Goal: Task Accomplishment & Management: Complete application form

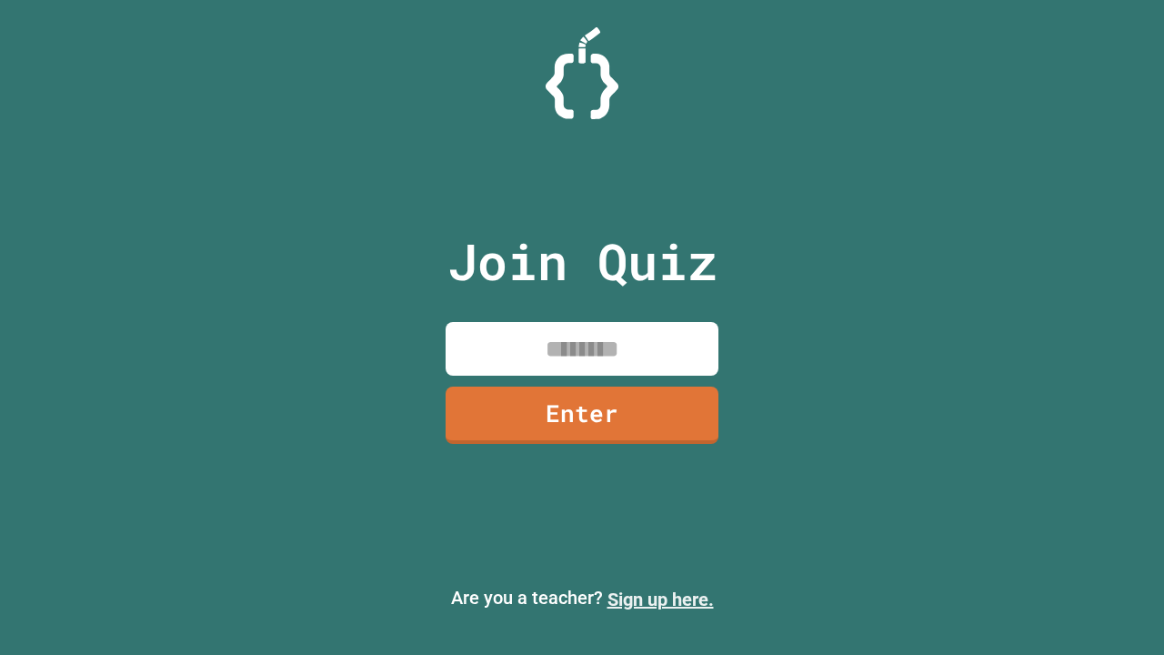
click at [660, 599] on link "Sign up here." at bounding box center [661, 599] width 106 height 22
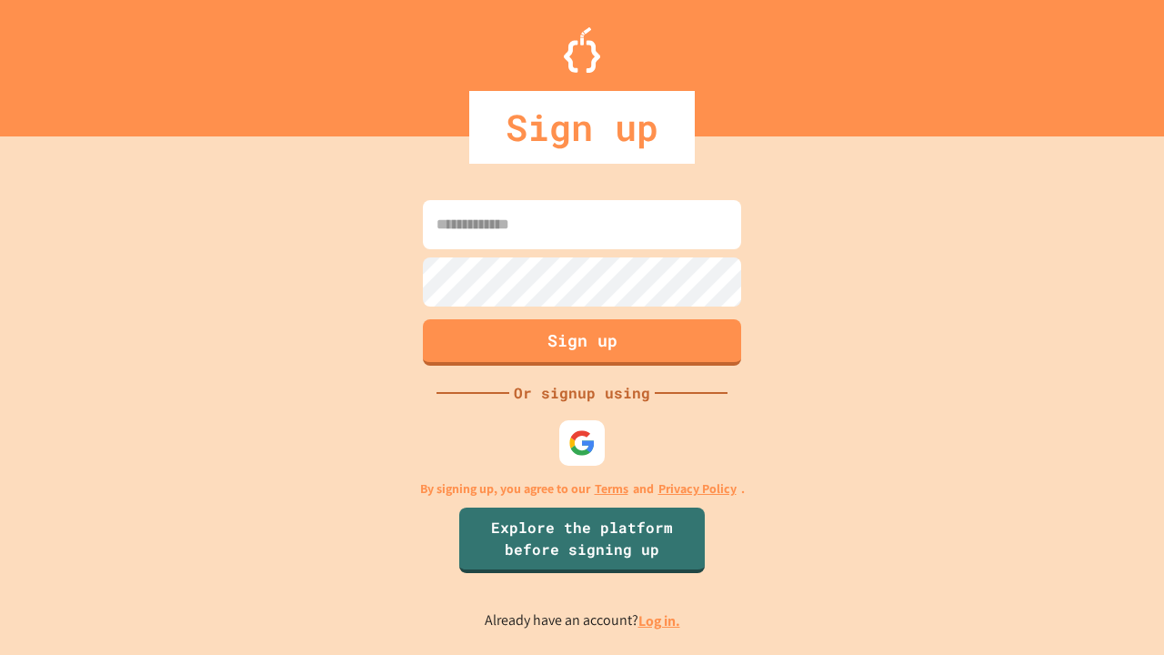
click at [660, 620] on link "Log in." at bounding box center [659, 620] width 42 height 19
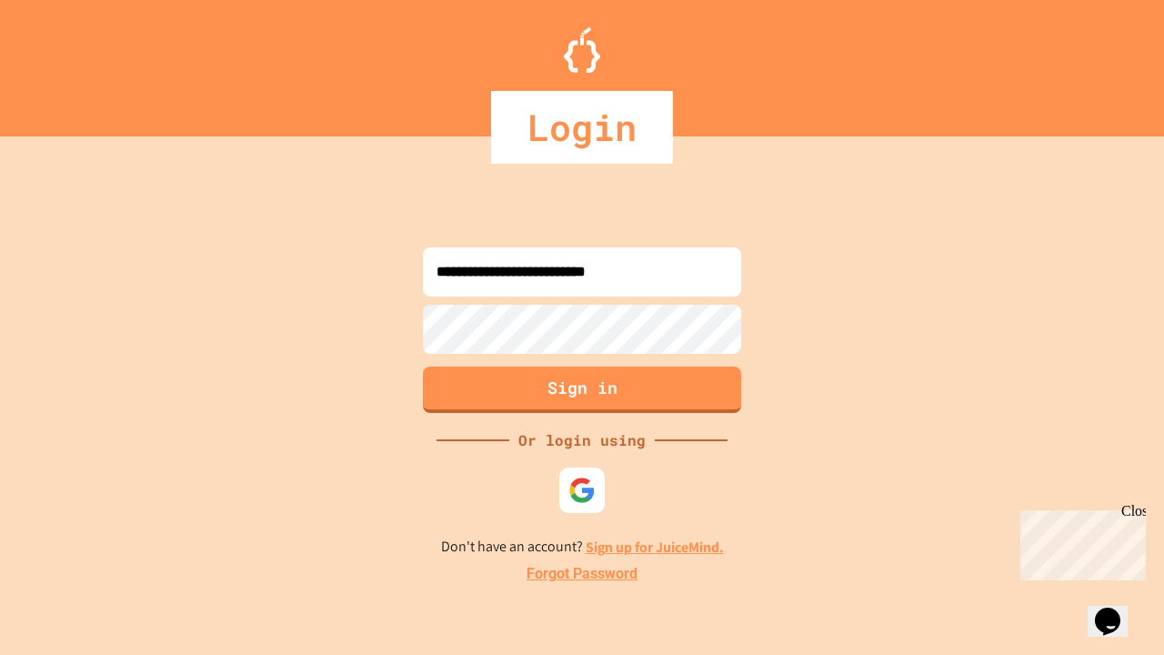
type input "**********"
